Goal: Information Seeking & Learning: Find specific fact

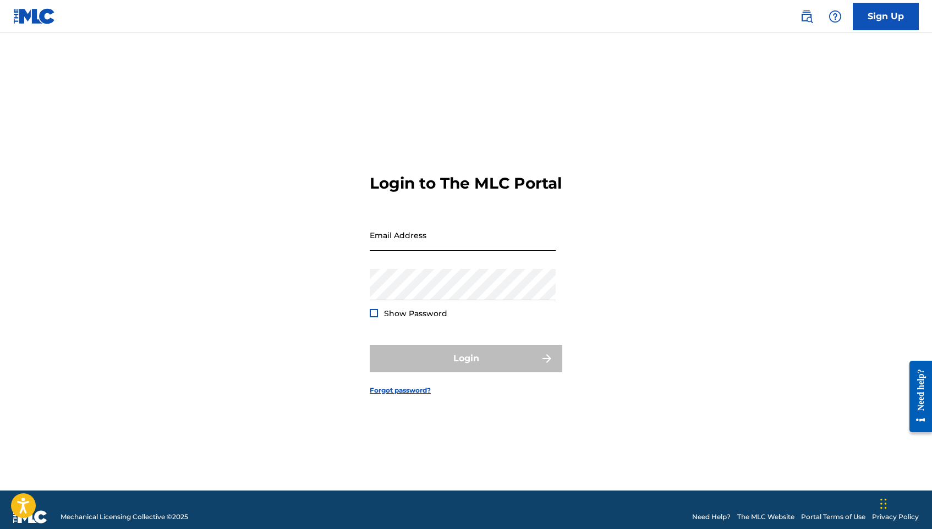
click at [489, 235] on input "Email Address" at bounding box center [463, 235] width 186 height 31
type input "[EMAIL_ADDRESS][DOMAIN_NAME]"
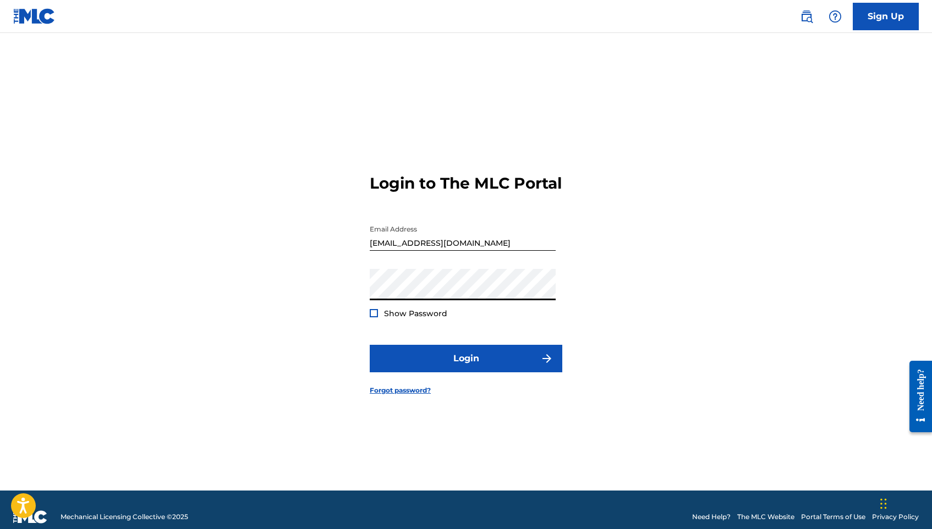
click at [401, 319] on span "Show Password" at bounding box center [415, 314] width 63 height 10
click at [369, 321] on div "Login to The MLC Portal Email Address isaacstonberg@gmail.com Password Show Pas…" at bounding box center [466, 276] width 770 height 430
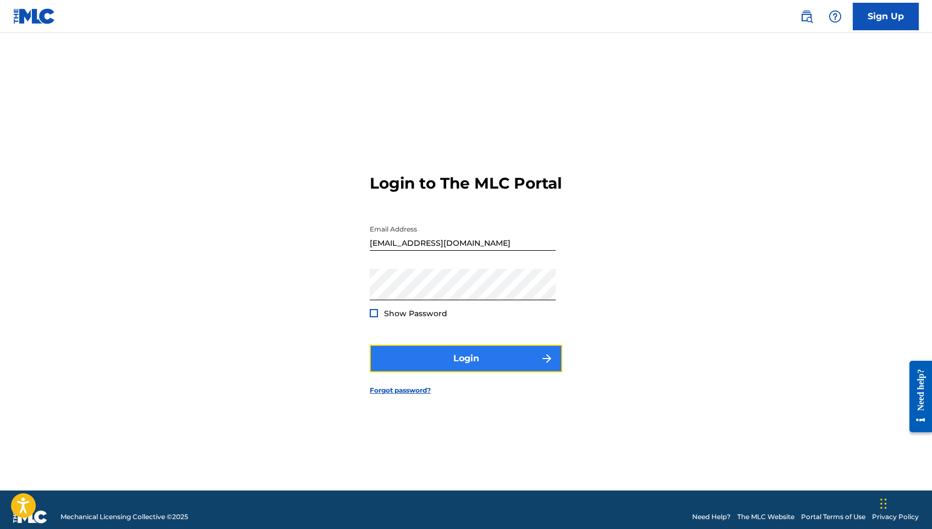
click at [402, 361] on button "Login" at bounding box center [466, 359] width 193 height 28
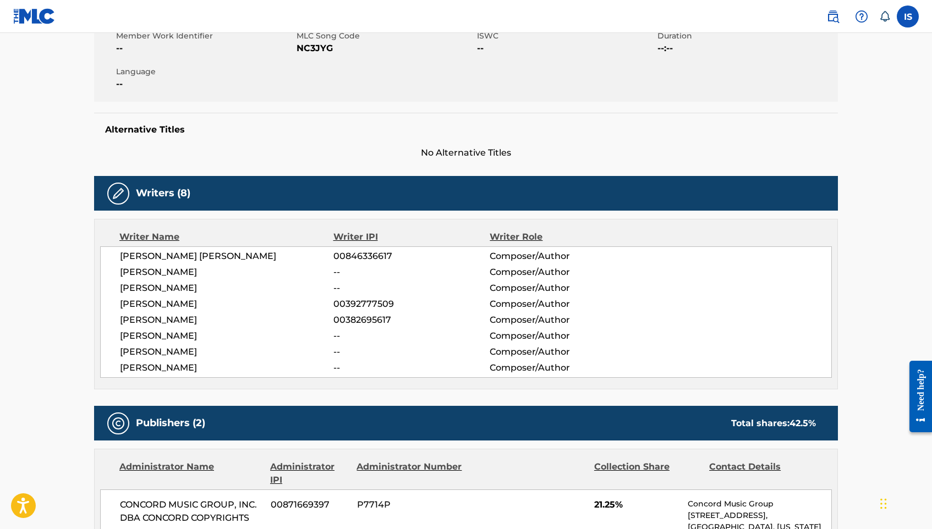
scroll to position [220, 0]
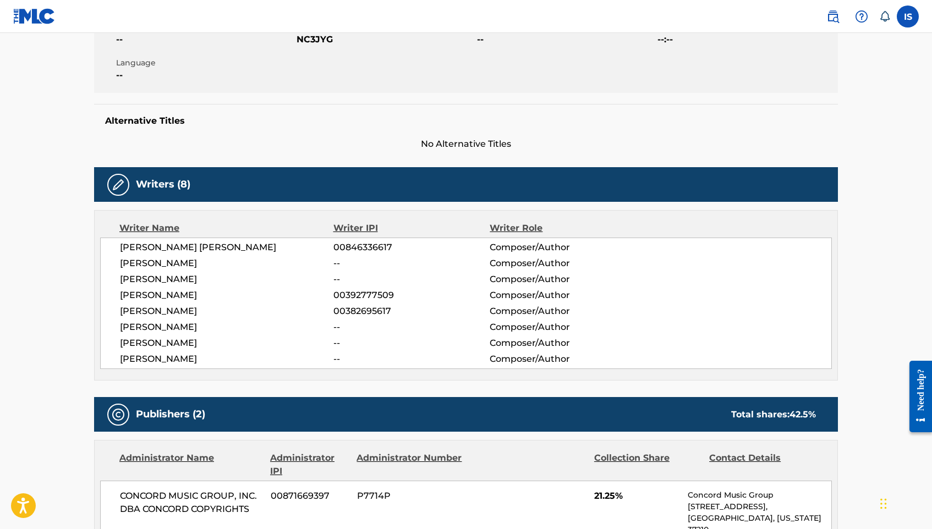
drag, startPoint x: 62, startPoint y: 193, endPoint x: 69, endPoint y: 194, distance: 6.7
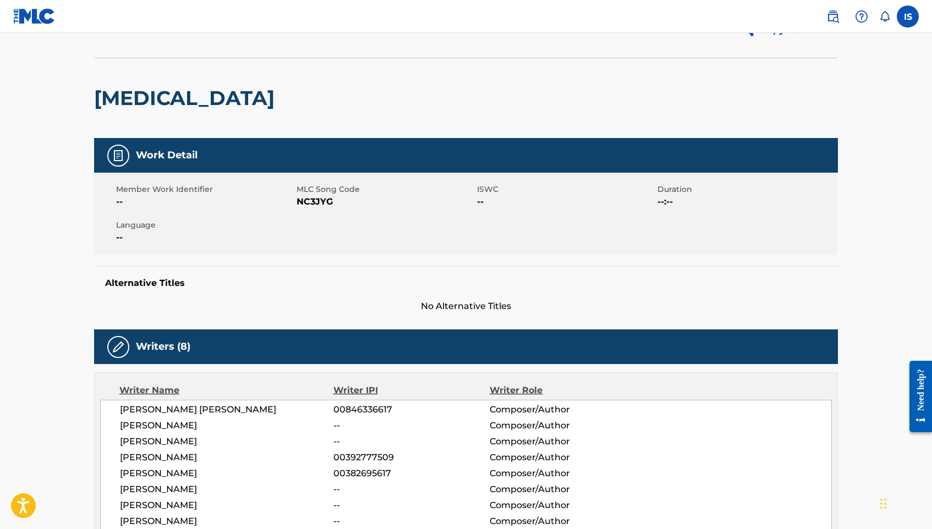
scroll to position [0, 0]
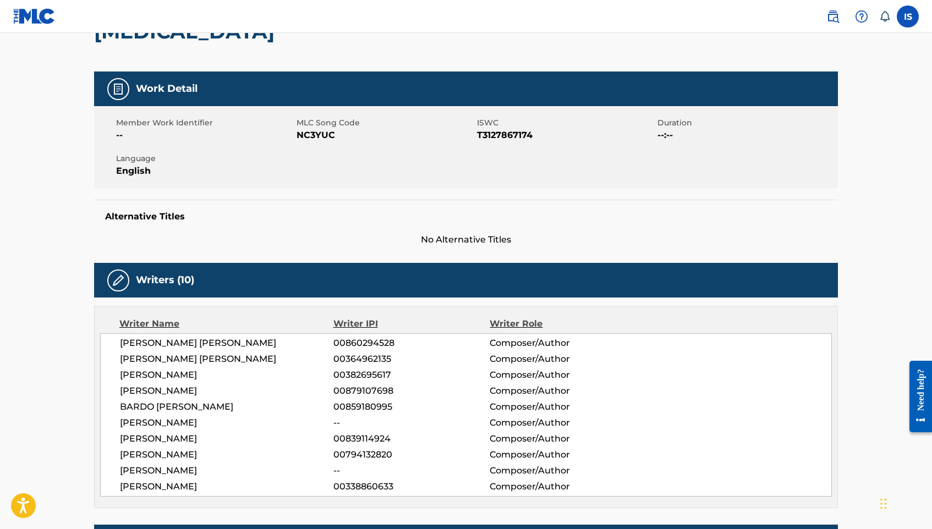
scroll to position [165, 0]
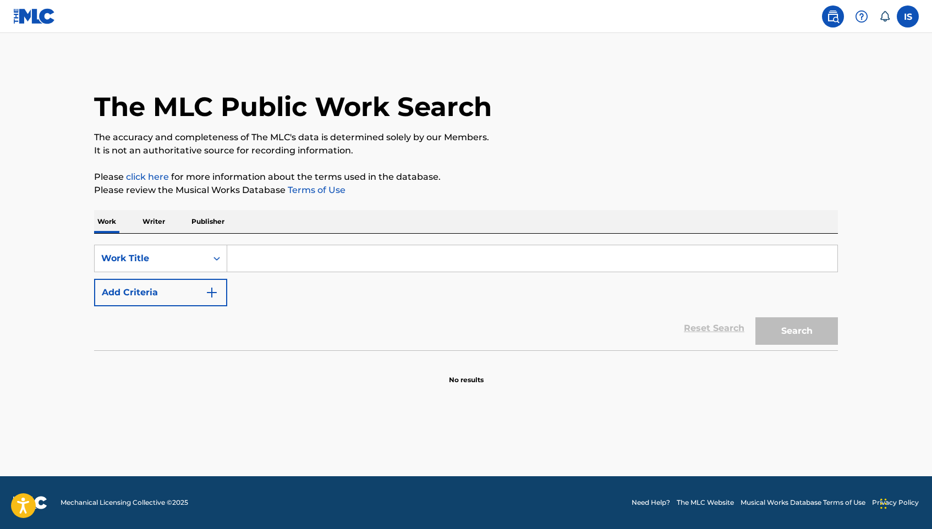
click at [304, 257] on input "Search Form" at bounding box center [532, 258] width 610 height 26
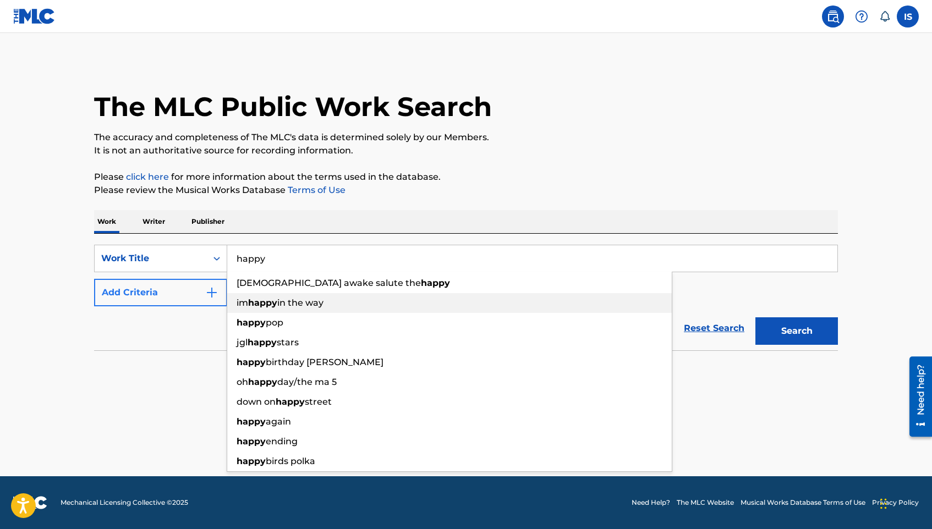
type input "happy"
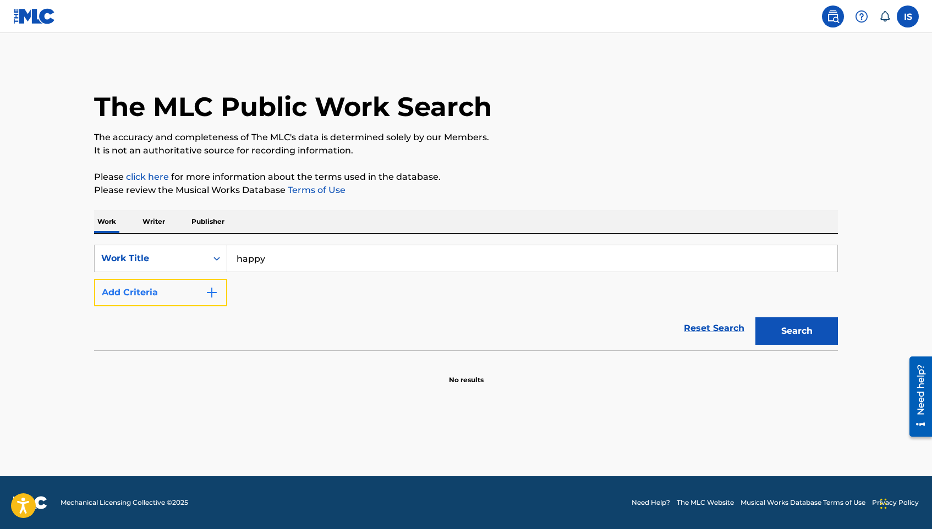
click at [213, 300] on button "Add Criteria" at bounding box center [160, 293] width 133 height 28
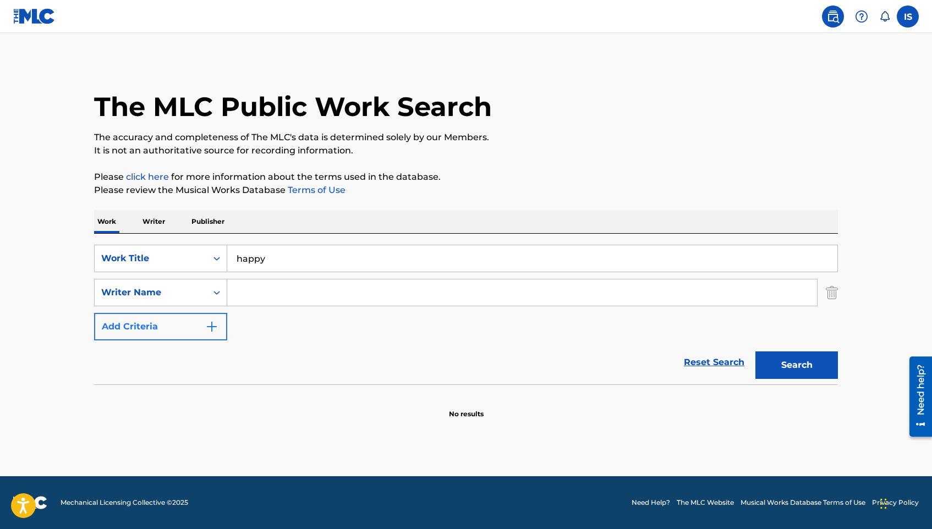
click at [270, 293] on input "Search Form" at bounding box center [522, 293] width 590 height 26
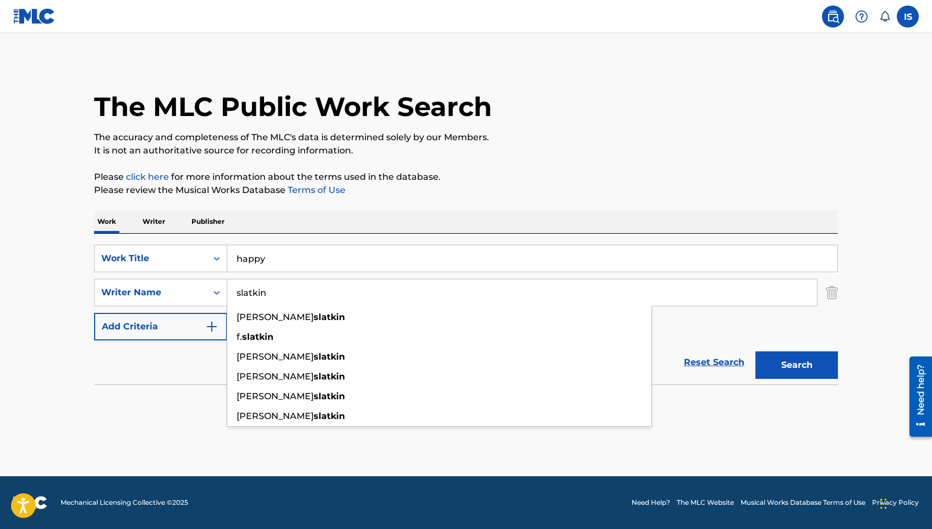
type input "slatkin"
click at [755, 352] on button "Search" at bounding box center [796, 366] width 83 height 28
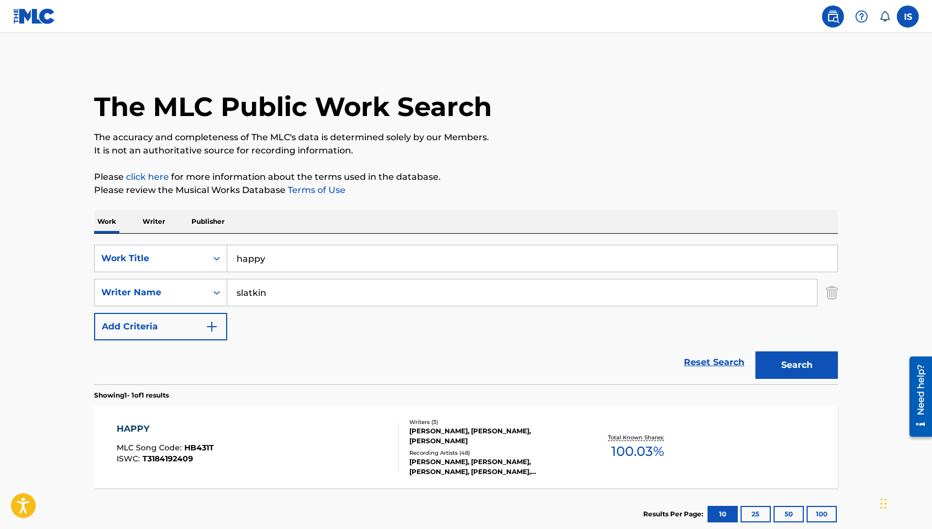
click at [274, 437] on div "HAPPY MLC Song Code : HB431T ISWC : T3184192409" at bounding box center [258, 448] width 283 height 50
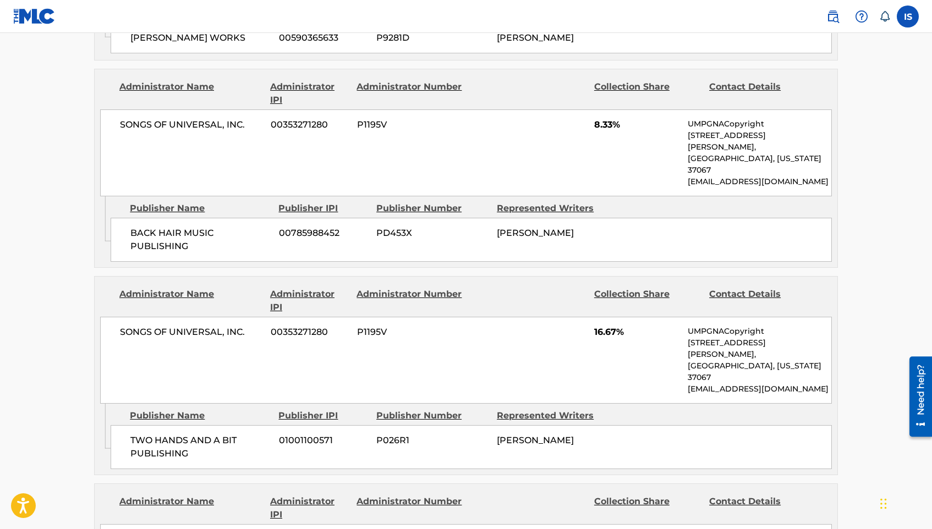
scroll to position [1320, 0]
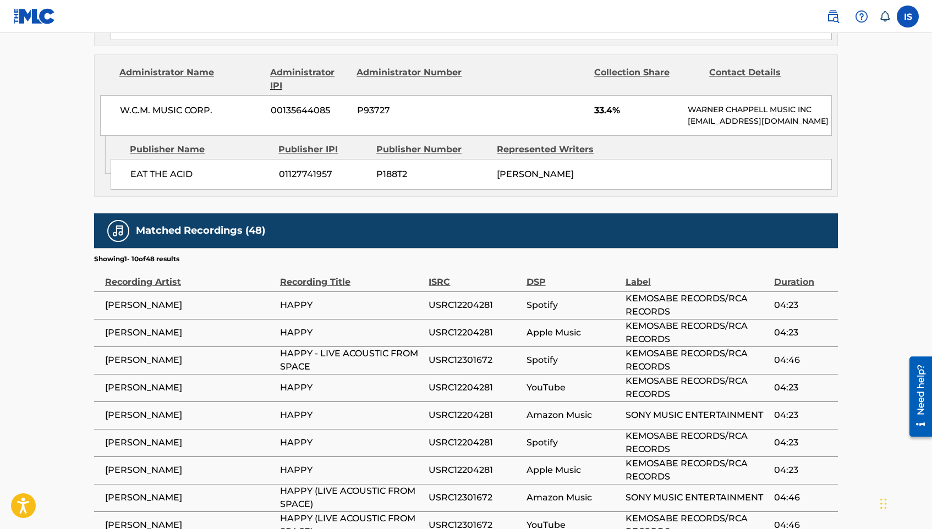
click at [481, 299] on span "USRC12204281" at bounding box center [475, 305] width 92 height 13
copy span "USRC12204281"
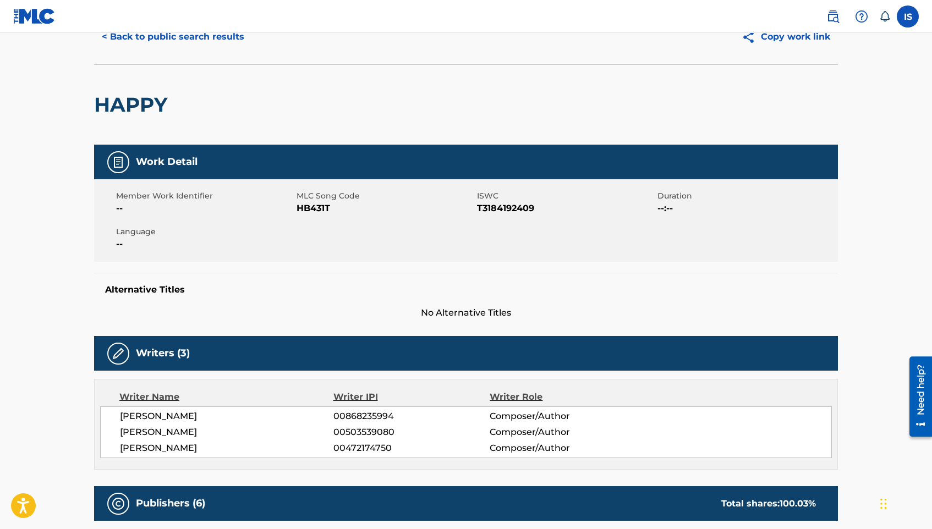
scroll to position [0, 0]
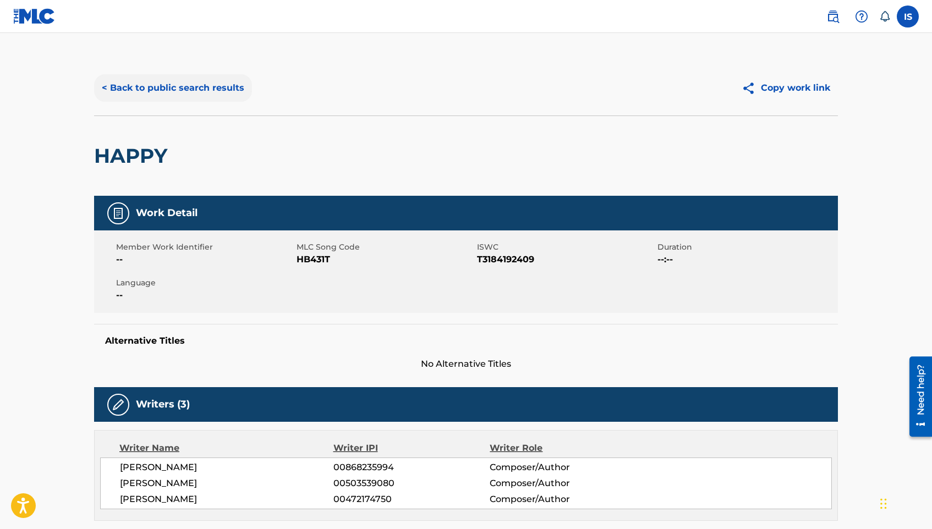
click at [243, 90] on button "< Back to public search results" at bounding box center [173, 88] width 158 height 28
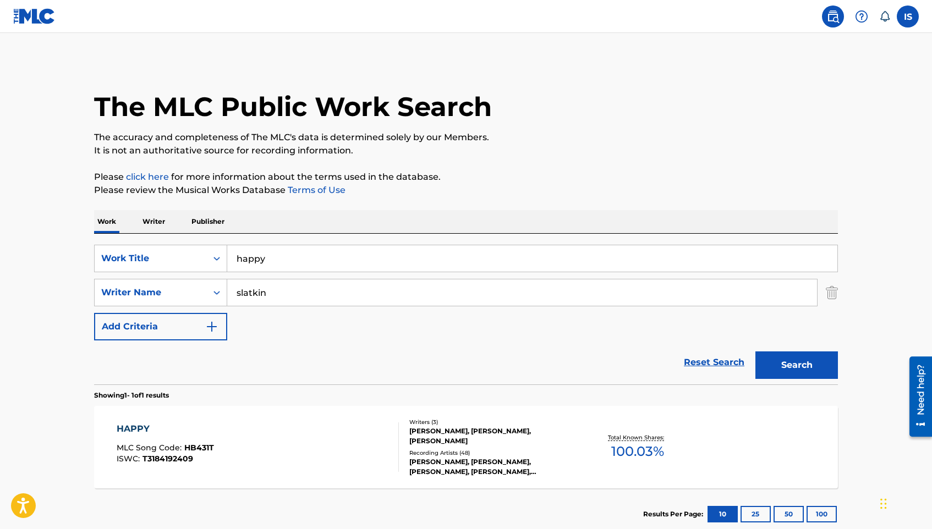
drag, startPoint x: 303, startPoint y: 262, endPoint x: 0, endPoint y: 184, distance: 312.9
click at [104, 224] on div "Work Writer Publisher SearchWithCriteria4fe190ea-264d-449b-9054-97c1e1283608 Wo…" at bounding box center [466, 375] width 744 height 330
type input "i hate this tune"
click at [755, 352] on button "Search" at bounding box center [796, 366] width 83 height 28
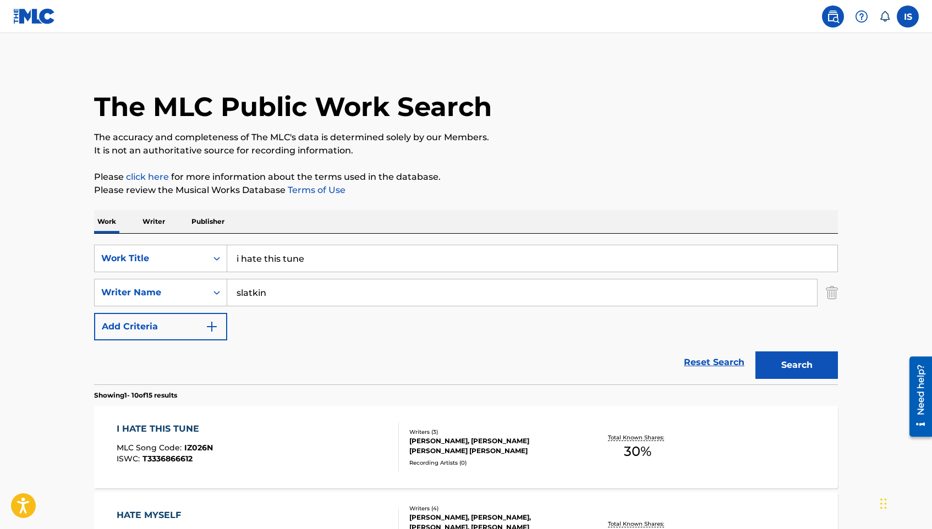
click at [304, 431] on div "I HATE THIS TUNE MLC Song Code : IZ026N ISWC : T3336866612" at bounding box center [258, 448] width 283 height 50
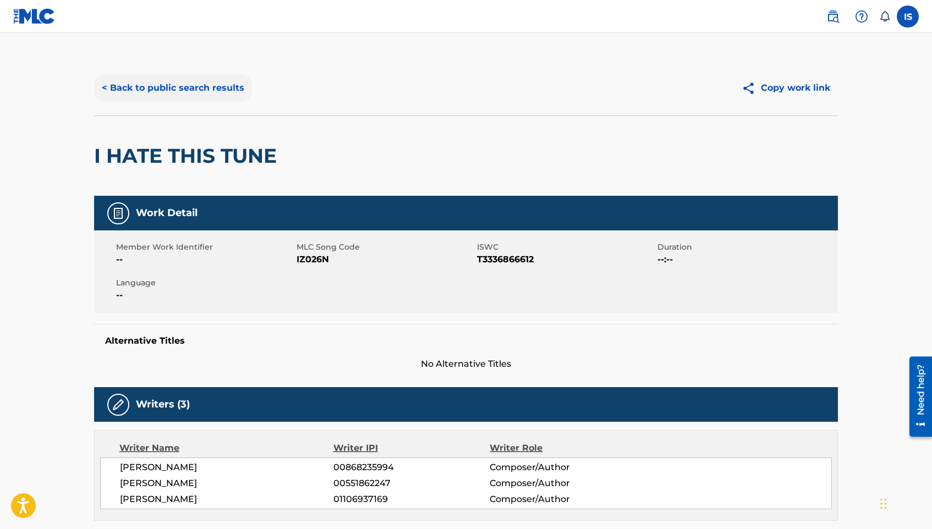
click at [133, 94] on button "< Back to public search results" at bounding box center [173, 88] width 158 height 28
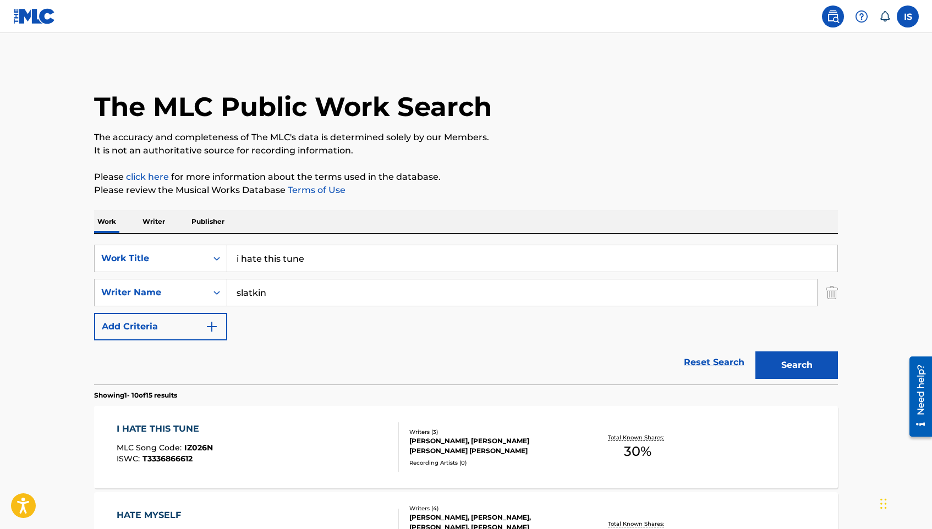
drag, startPoint x: 240, startPoint y: 254, endPoint x: 0, endPoint y: 161, distance: 258.0
type input "hate this tune"
click at [755, 352] on button "Search" at bounding box center [796, 366] width 83 height 28
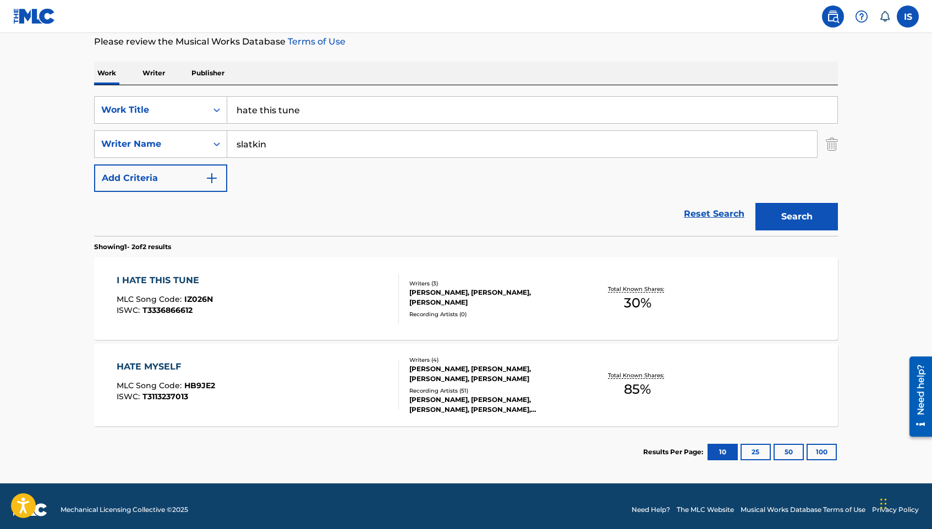
scroll to position [156, 0]
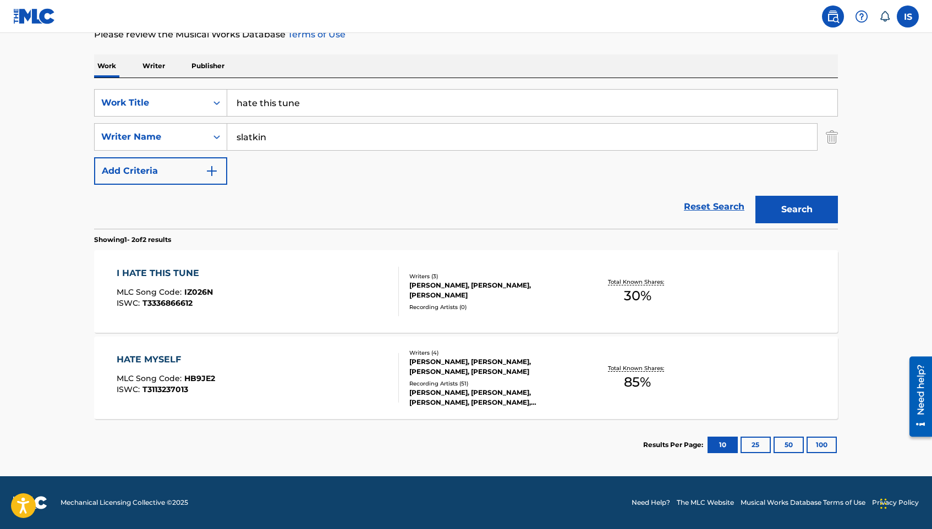
click at [267, 285] on div "I HATE THIS TUNE MLC Song Code : IZ026N ISWC : T3336866612" at bounding box center [258, 292] width 283 height 50
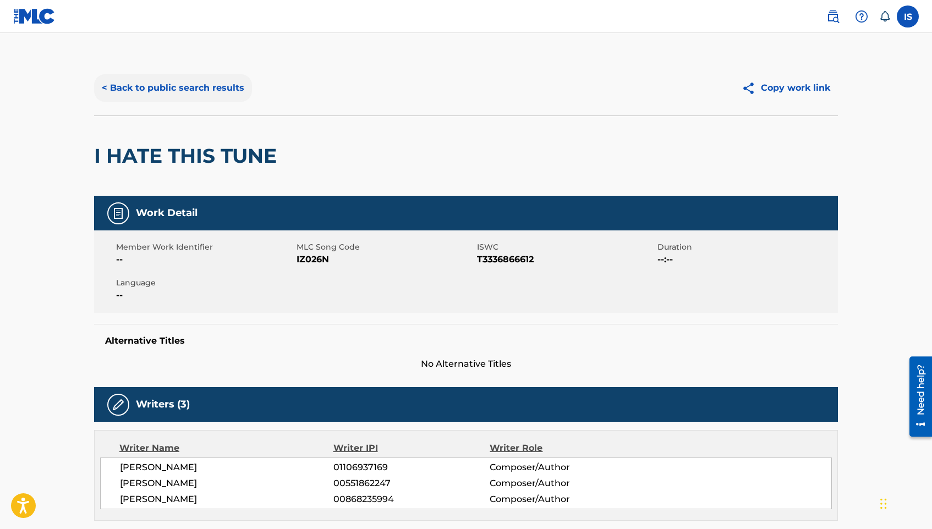
drag, startPoint x: 235, startPoint y: 104, endPoint x: 234, endPoint y: 83, distance: 20.9
click at [235, 103] on div "< Back to public search results Copy work link" at bounding box center [466, 88] width 744 height 55
click at [234, 83] on button "< Back to public search results" at bounding box center [173, 88] width 158 height 28
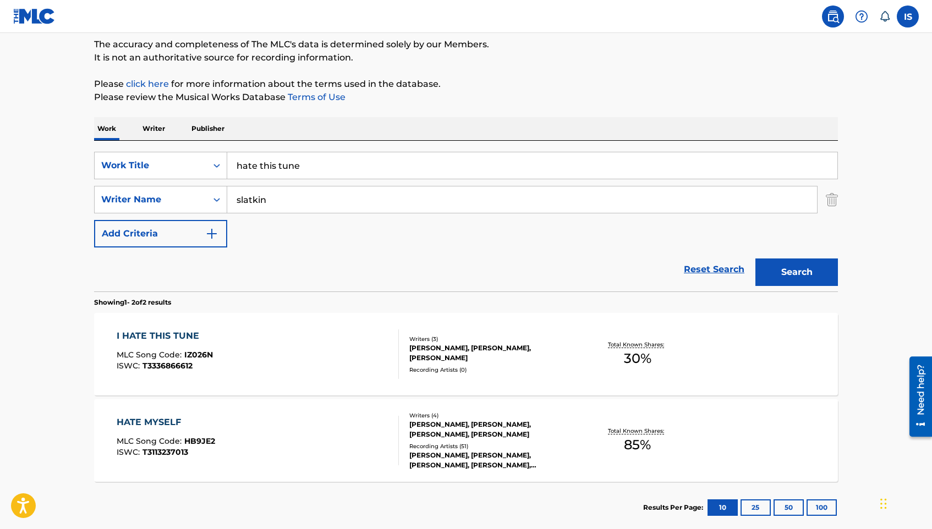
drag, startPoint x: 317, startPoint y: 162, endPoint x: 141, endPoint y: 147, distance: 176.1
click at [143, 148] on div "SearchWithCriteria4fe190ea-264d-449b-9054-97c1e1283608 Work Title hate this tun…" at bounding box center [466, 216] width 744 height 151
paste input "The Bakery"
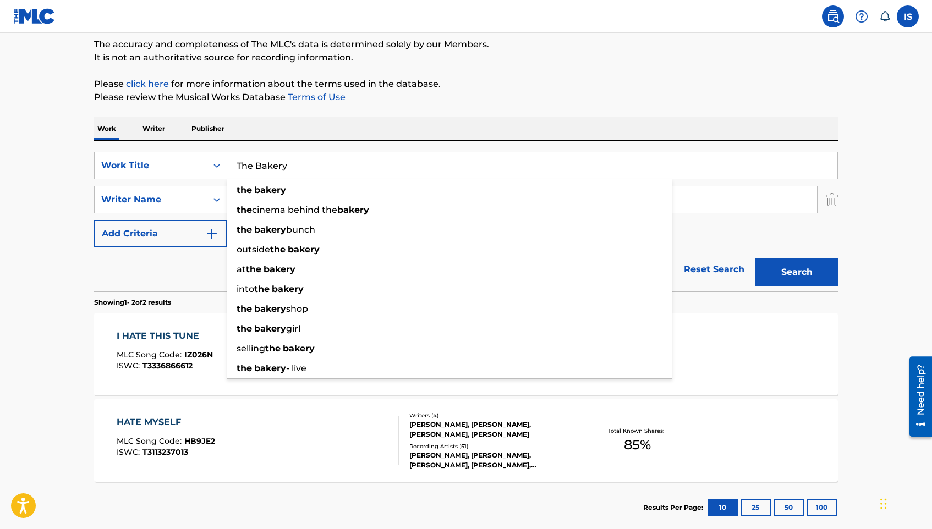
type input "The Bakery"
click at [755, 259] on button "Search" at bounding box center [796, 273] width 83 height 28
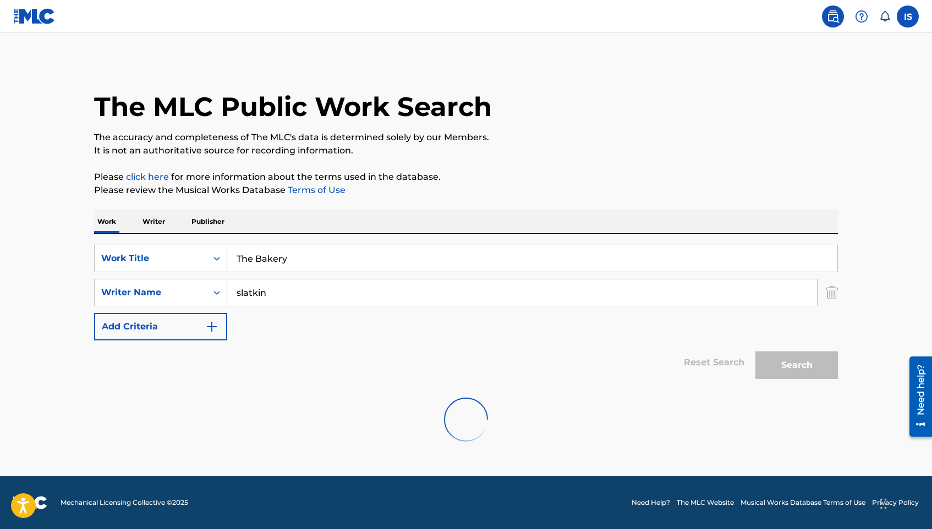
scroll to position [0, 0]
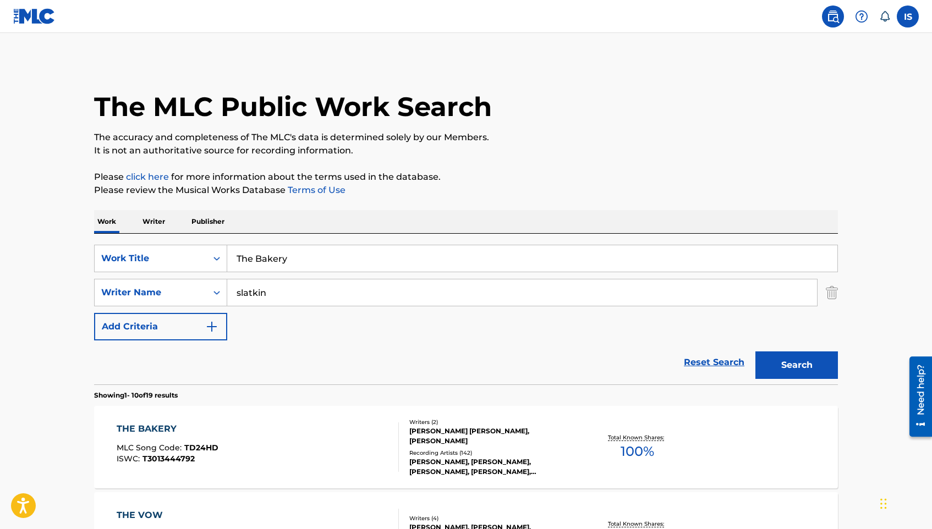
click at [298, 442] on div "THE BAKERY MLC Song Code : TD24HD ISWC : T3013444792" at bounding box center [258, 448] width 283 height 50
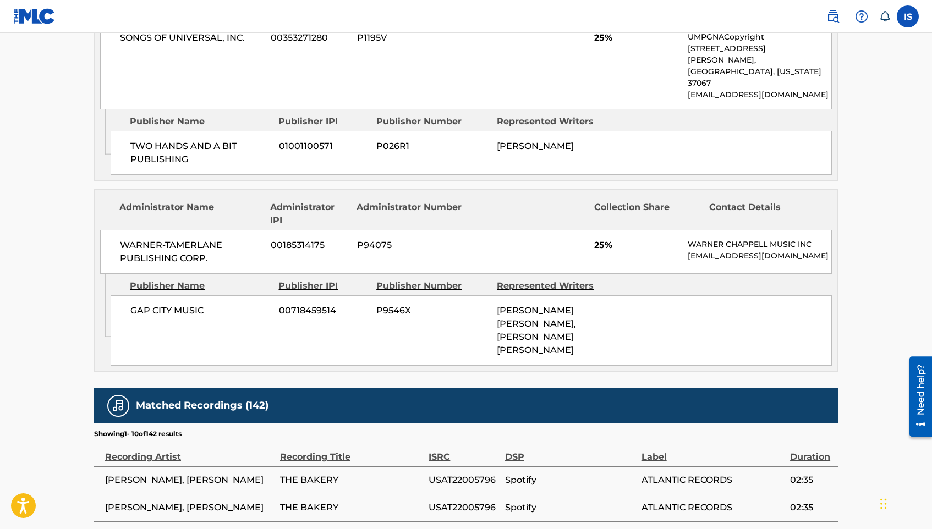
scroll to position [1277, 0]
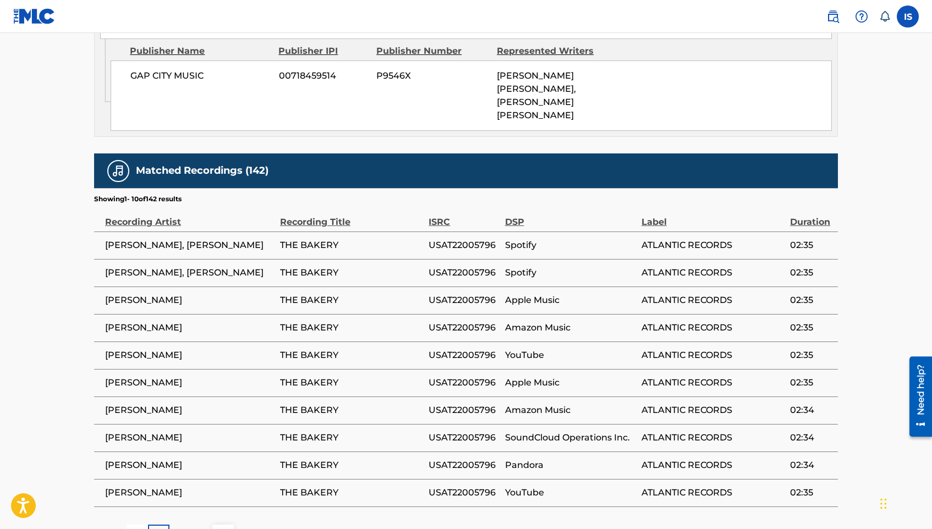
drag, startPoint x: 47, startPoint y: 212, endPoint x: 216, endPoint y: 171, distance: 173.2
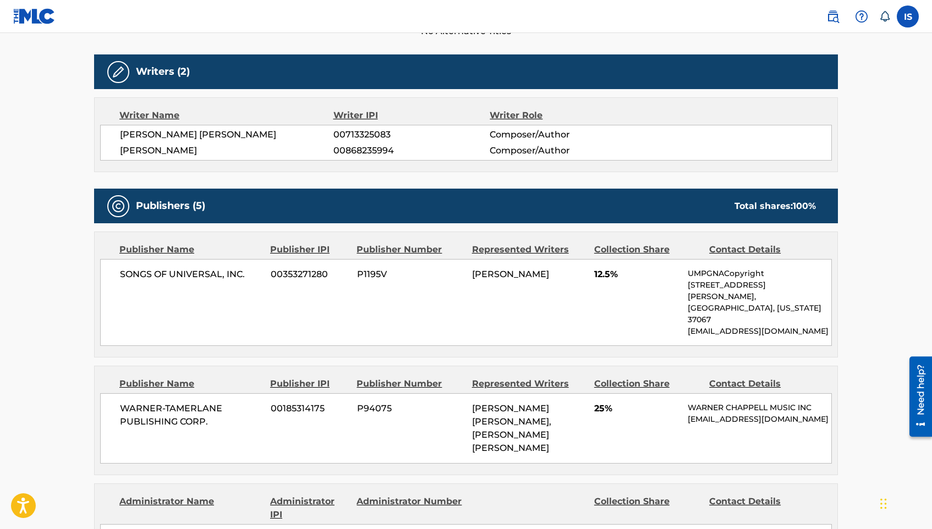
scroll to position [0, 0]
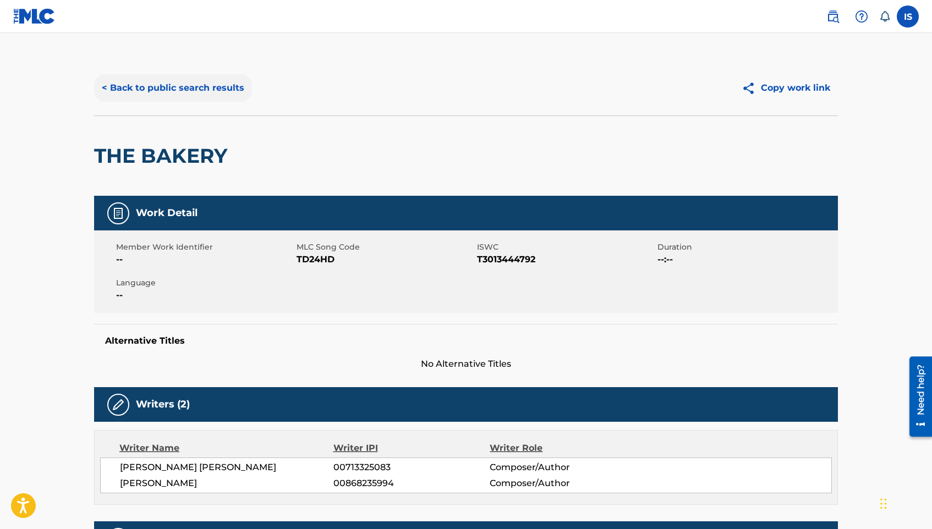
click at [207, 92] on button "< Back to public search results" at bounding box center [173, 88] width 158 height 28
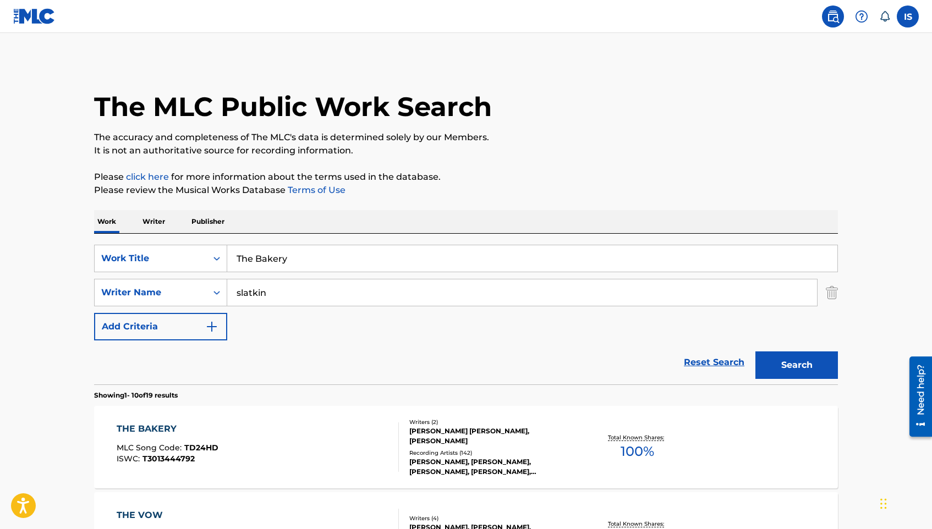
drag, startPoint x: 286, startPoint y: 256, endPoint x: 81, endPoint y: 226, distance: 206.4
click at [155, 243] on div "SearchWithCriteria4fe190ea-264d-449b-9054-97c1e1283608 Work Title The Bakery Se…" at bounding box center [466, 309] width 744 height 151
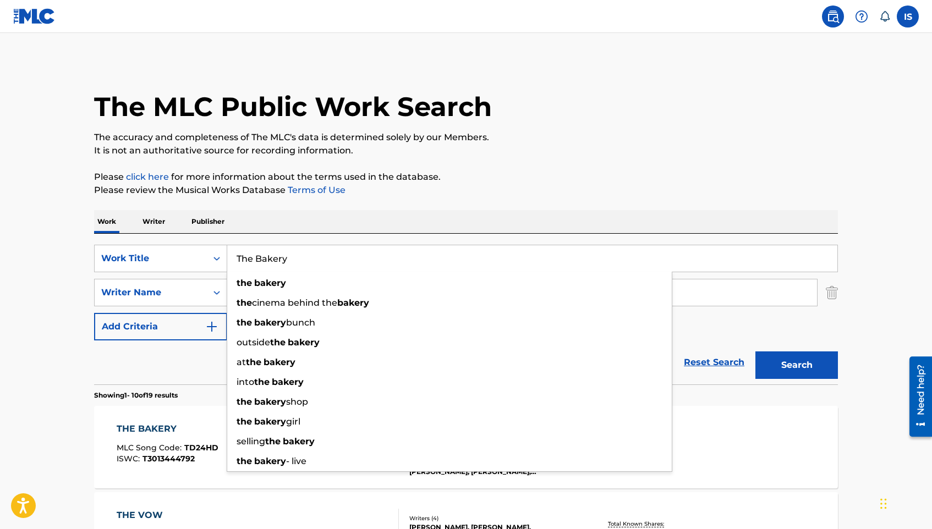
paste input "I Hate This Tune"
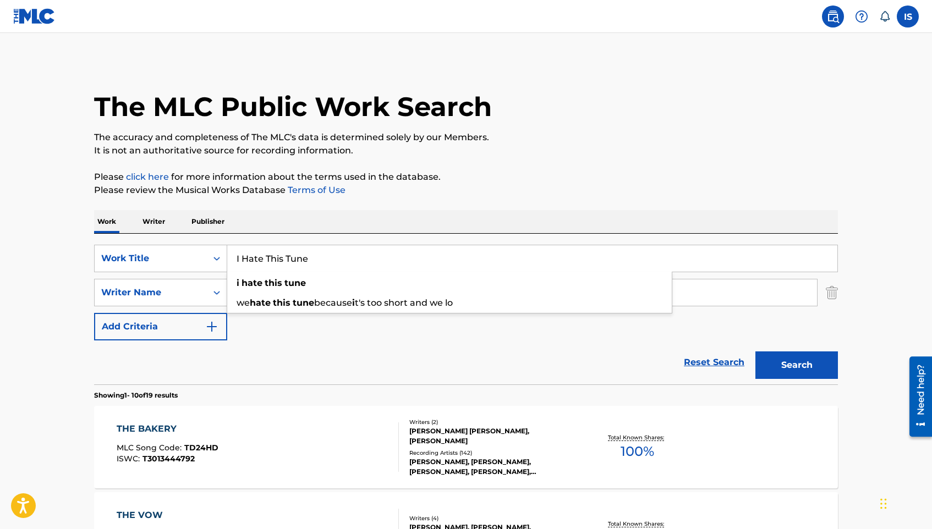
type input "I Hate This Tune"
click at [755, 352] on button "Search" at bounding box center [796, 366] width 83 height 28
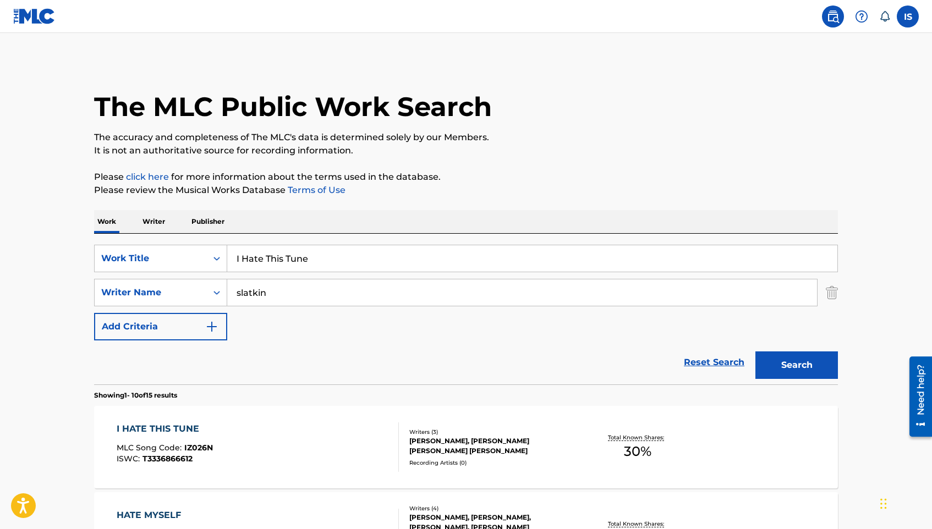
click at [259, 442] on div "I HATE THIS TUNE MLC Song Code : IZ026N ISWC : T3336866612" at bounding box center [258, 448] width 283 height 50
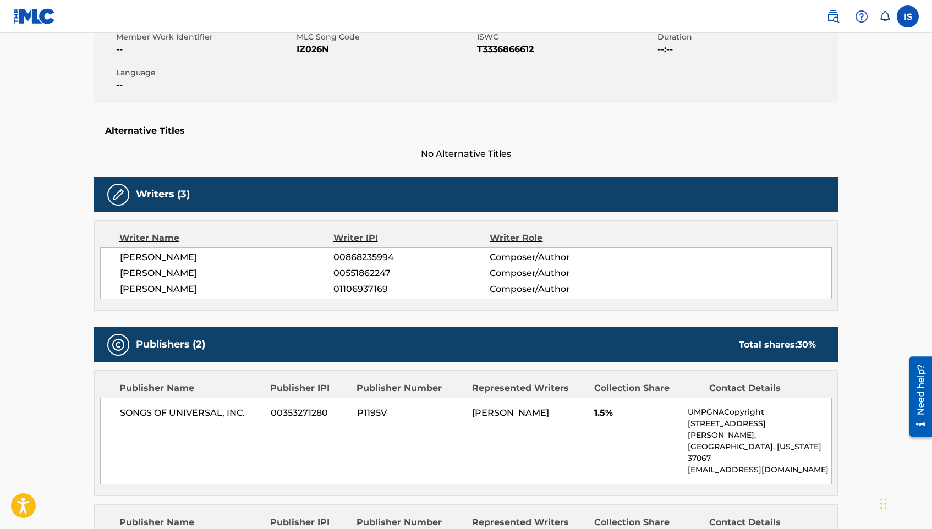
scroll to position [71, 0]
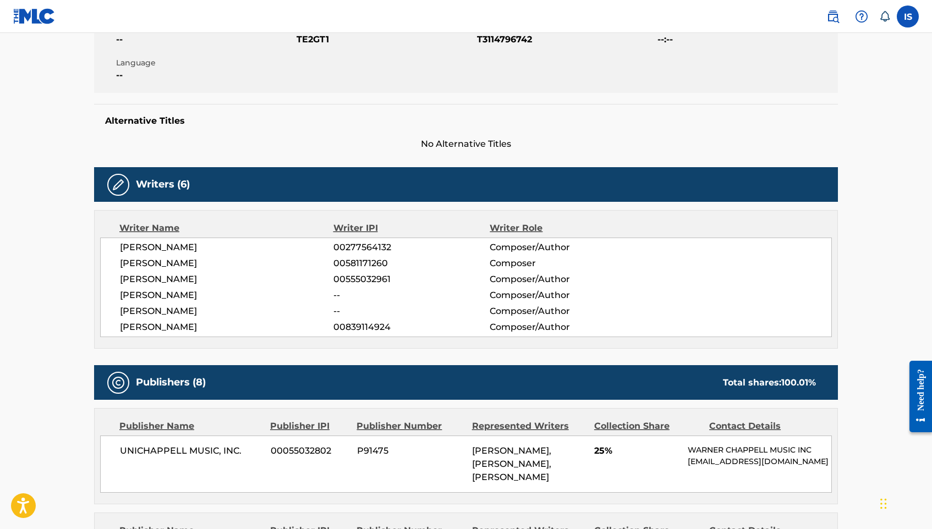
scroll to position [275, 0]
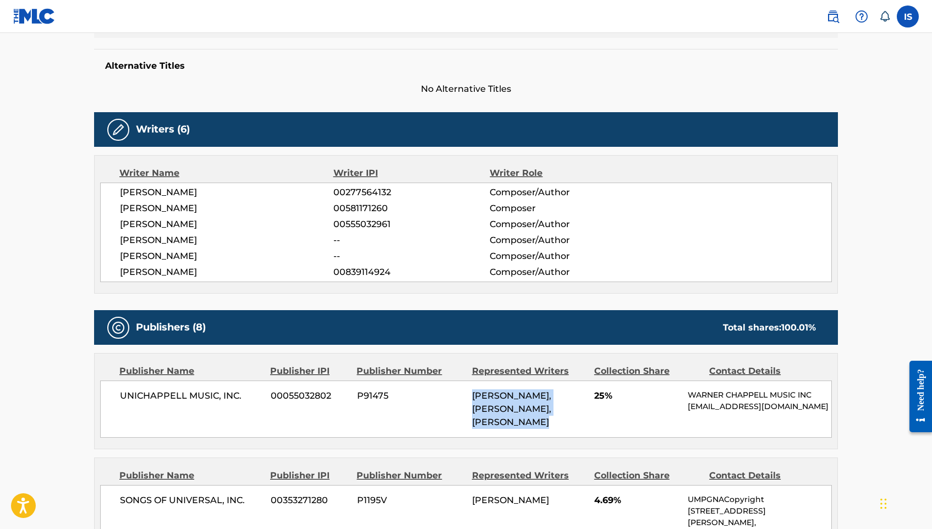
drag, startPoint x: 474, startPoint y: 395, endPoint x: 511, endPoint y: 424, distance: 47.1
click at [511, 424] on span "[PERSON_NAME], [PERSON_NAME], [PERSON_NAME]" at bounding box center [511, 409] width 79 height 37
copy span "[PERSON_NAME], [PERSON_NAME], [PERSON_NAME]"
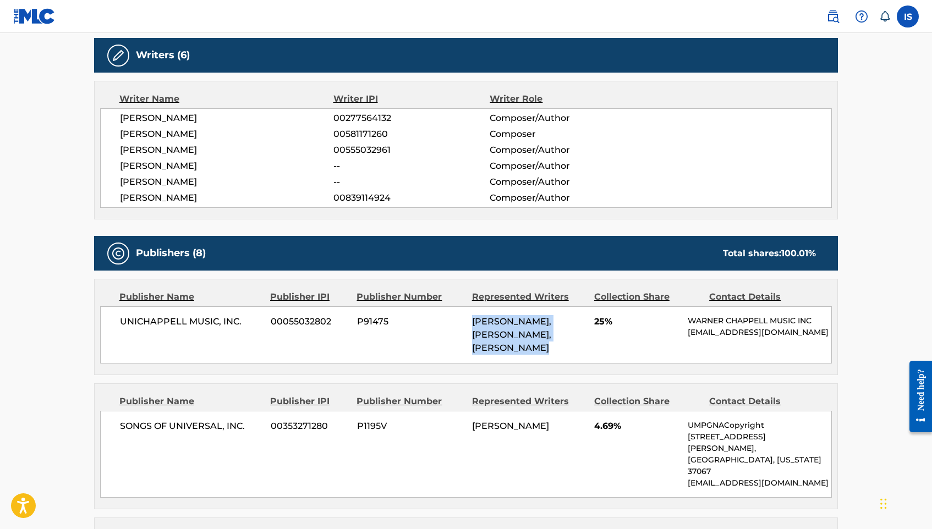
scroll to position [550, 0]
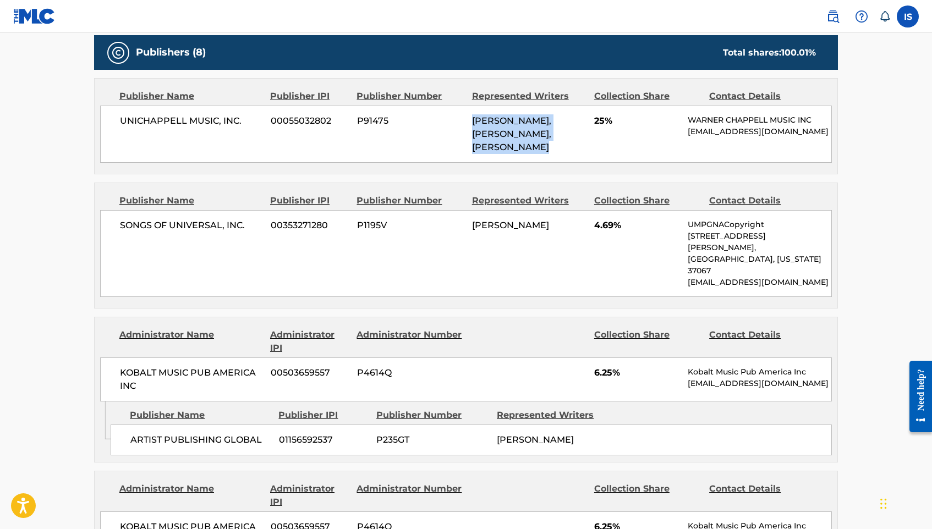
drag, startPoint x: 50, startPoint y: 432, endPoint x: 84, endPoint y: 430, distance: 34.8
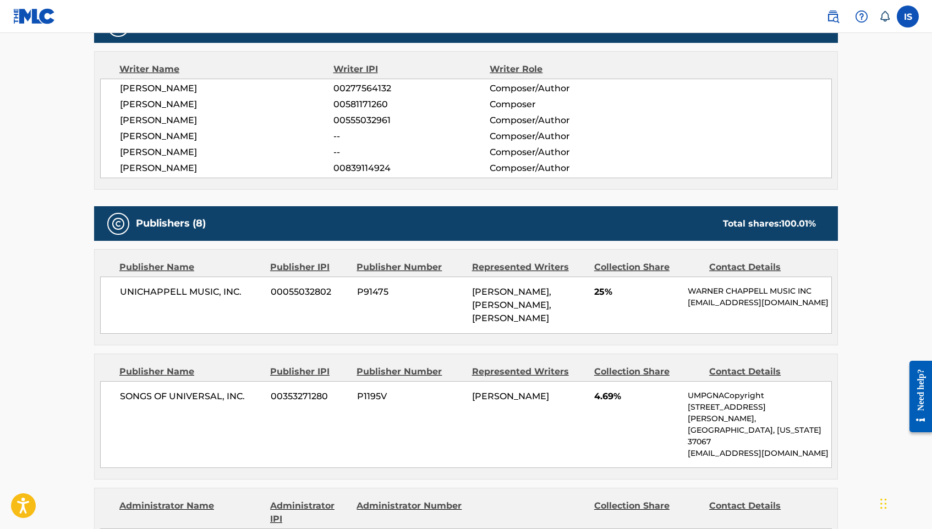
scroll to position [385, 0]
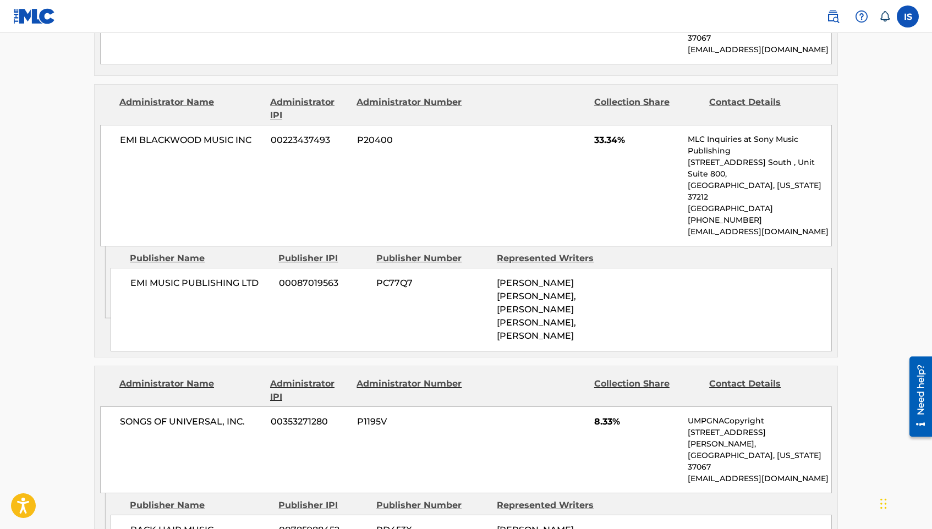
scroll to position [1320, 0]
